Goal: Information Seeking & Learning: Learn about a topic

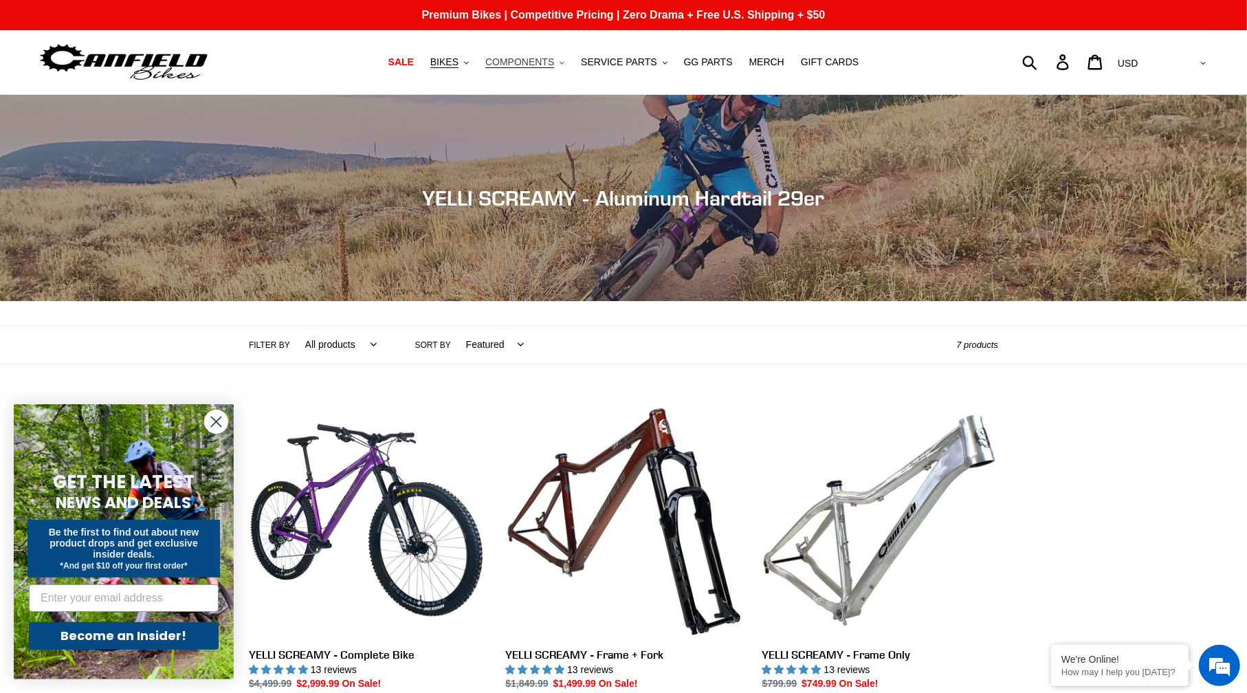
click at [571, 63] on button "COMPONENTS .cls-1{fill:#231f20}" at bounding box center [525, 62] width 93 height 19
click at [641, 61] on span "SERVICE PARTS" at bounding box center [619, 62] width 76 height 12
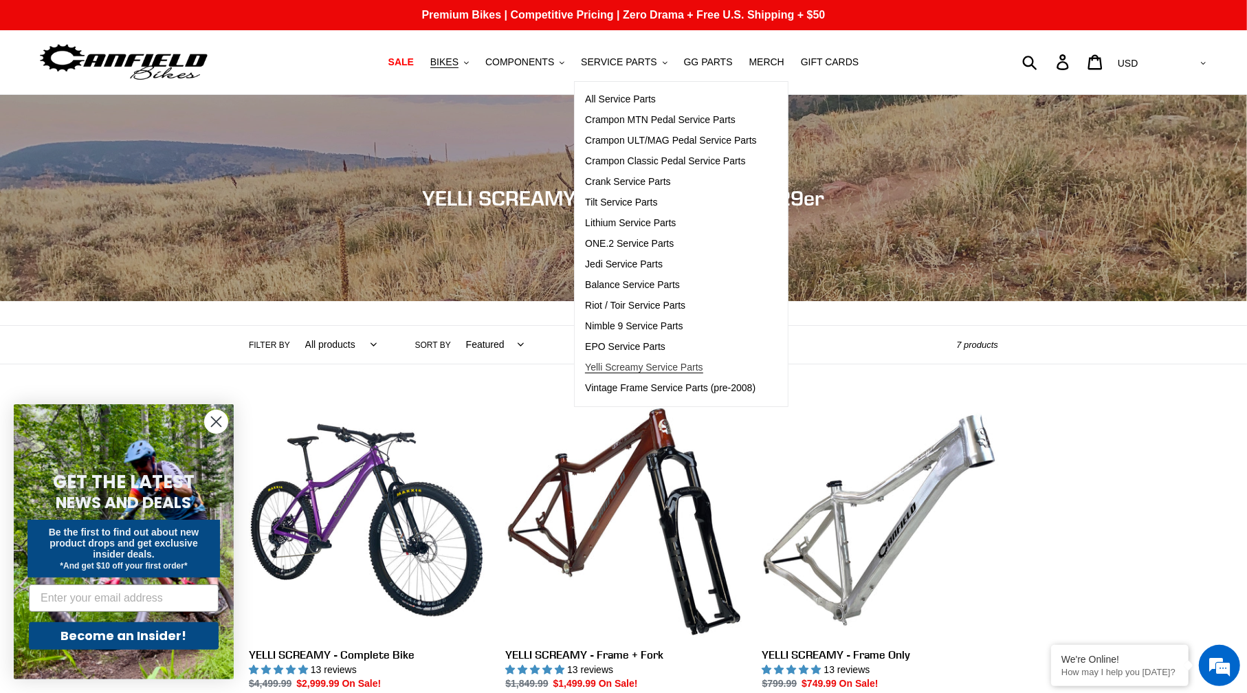
click at [644, 365] on span "Yelli Screamy Service Parts" at bounding box center [644, 368] width 118 height 12
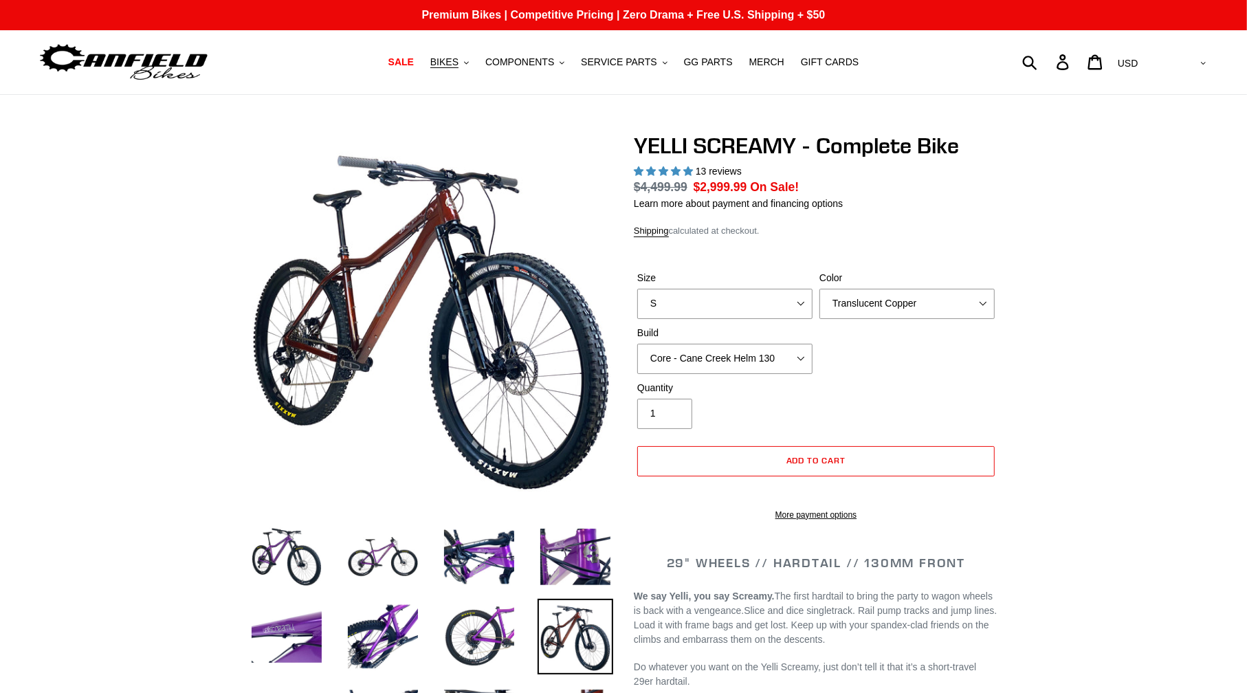
select select "highest-rating"
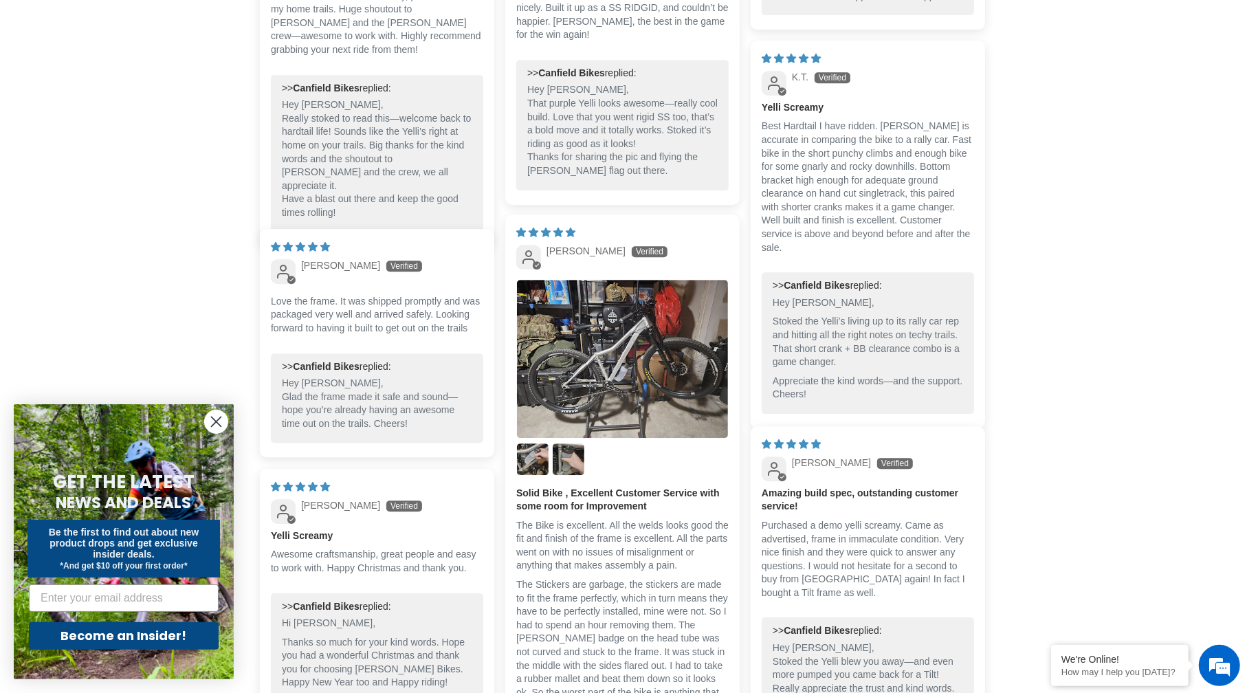
scroll to position [3307, 0]
click at [220, 411] on circle "Close dialog" at bounding box center [216, 422] width 23 height 23
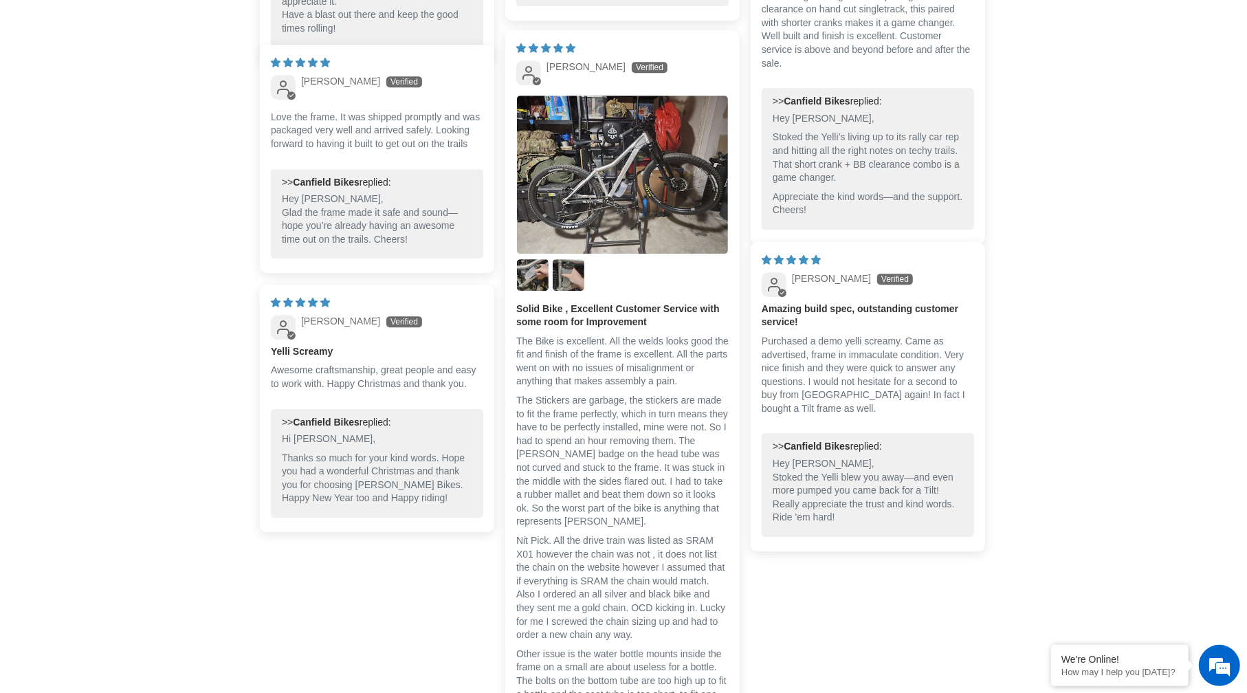
scroll to position [3491, 0]
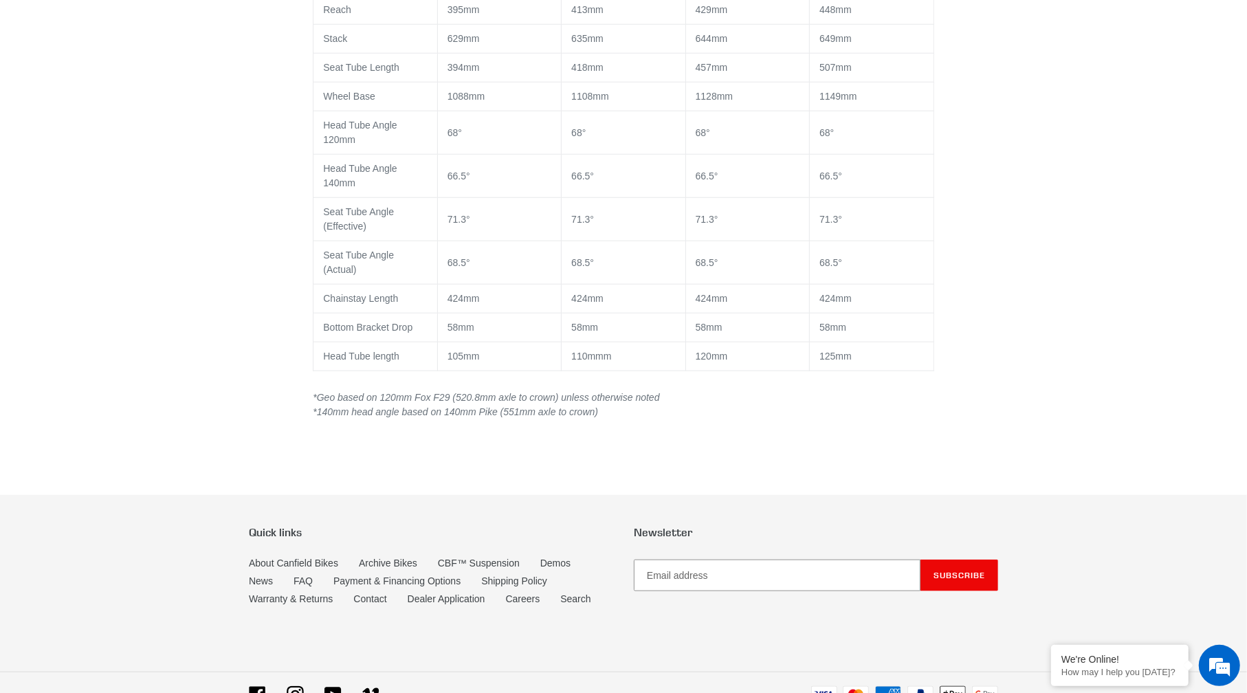
scroll to position [1057, 0]
